Goal: Task Accomplishment & Management: Use online tool/utility

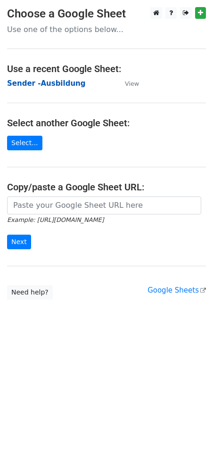
click at [43, 79] on strong "Sender -Ausbildung" at bounding box center [46, 83] width 78 height 8
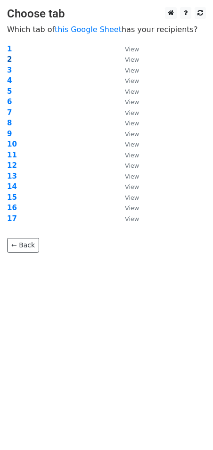
click at [7, 57] on strong "2" at bounding box center [9, 59] width 5 height 8
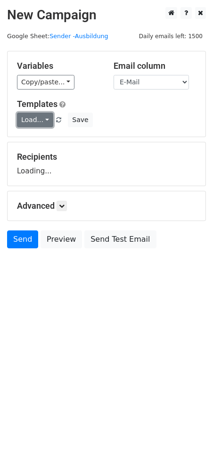
click at [44, 115] on link "Load..." at bounding box center [35, 120] width 36 height 15
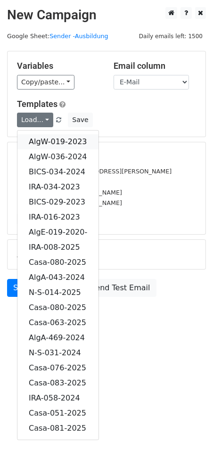
click at [62, 140] on link "AlgW-019-2023" at bounding box center [57, 141] width 81 height 15
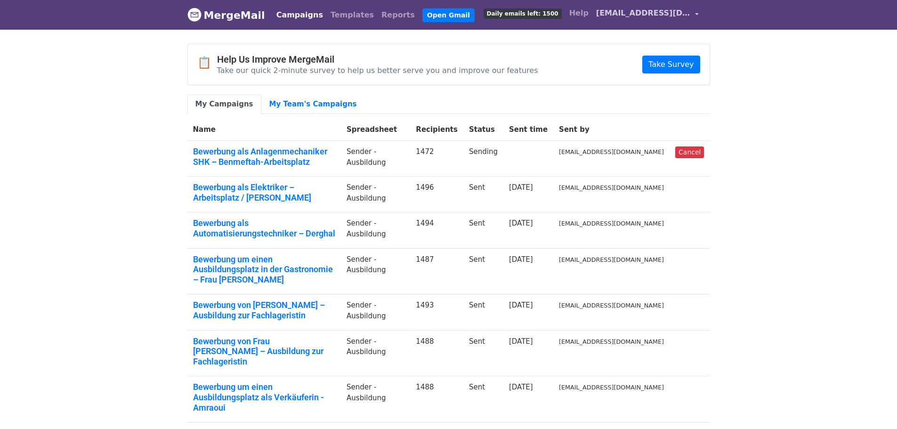
click at [694, 13] on link "[EMAIL_ADDRESS][DOMAIN_NAME]" at bounding box center [647, 15] width 110 height 22
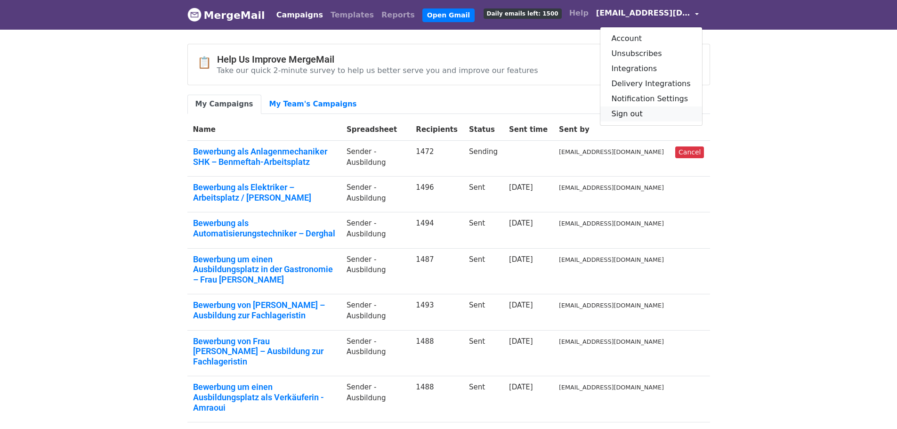
click at [640, 120] on link "Sign out" at bounding box center [651, 113] width 102 height 15
